Goal: Information Seeking & Learning: Learn about a topic

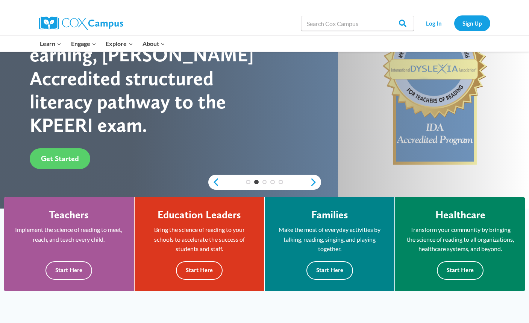
scroll to position [86, 0]
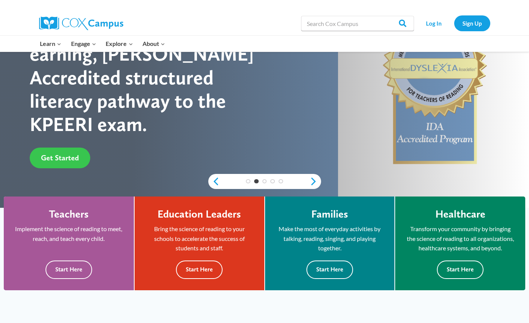
click at [70, 153] on span "Get Started" at bounding box center [60, 157] width 38 height 9
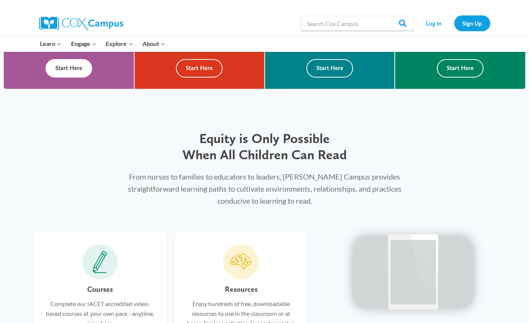
scroll to position [396, 0]
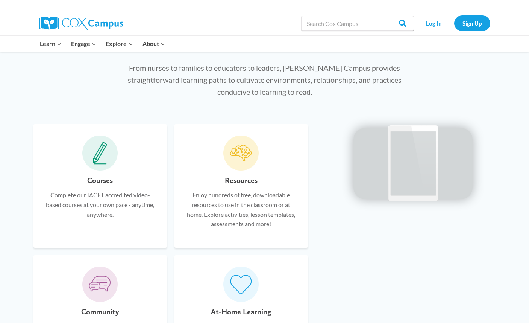
click at [98, 171] on span at bounding box center [99, 152] width 35 height 35
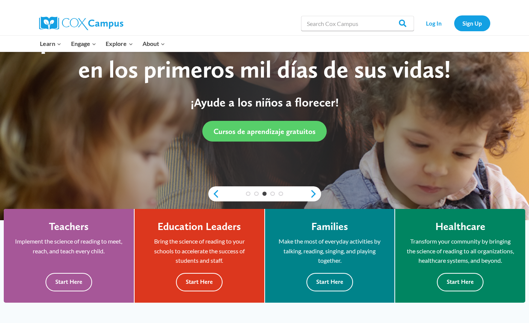
scroll to position [190, 0]
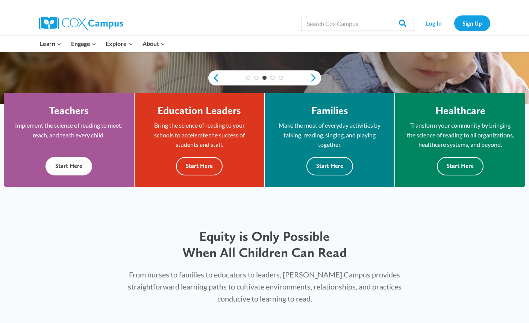
click at [84, 174] on button "Start Here" at bounding box center [69, 166] width 47 height 18
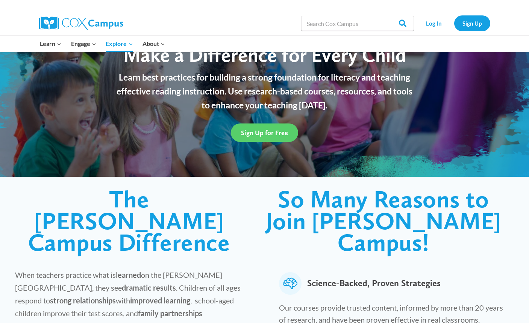
scroll to position [4, 0]
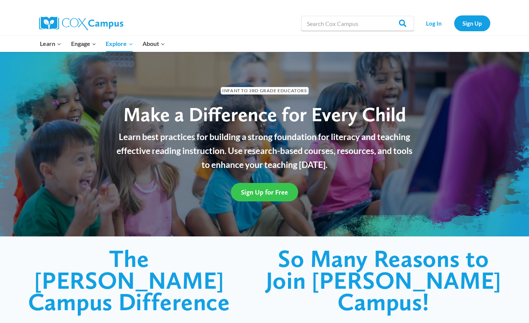
click at [252, 196] on link "Sign Up for Free" at bounding box center [264, 192] width 67 height 18
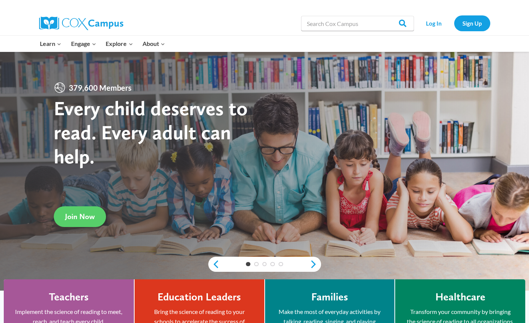
scroll to position [9, 0]
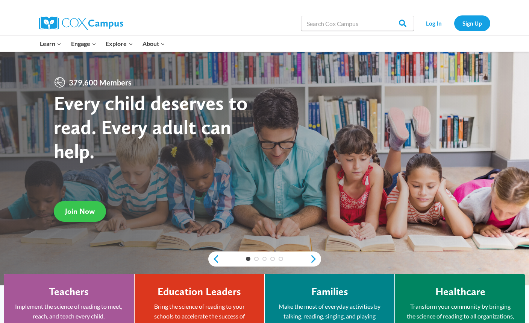
click at [94, 211] on link "Join Now" at bounding box center [80, 211] width 52 height 21
